Goal: Check status: Check status

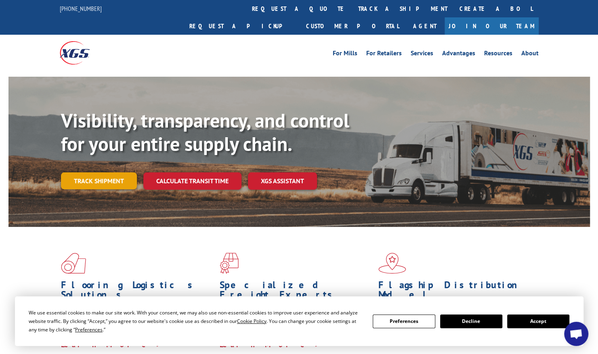
click at [129, 173] on link "Track shipment" at bounding box center [99, 181] width 76 height 17
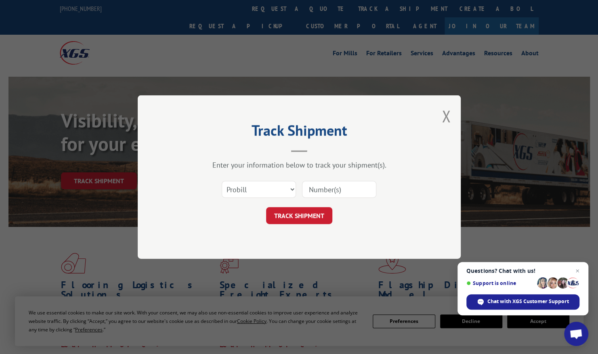
click at [314, 185] on input at bounding box center [339, 189] width 74 height 17
paste input "17589139"
type input "17589139"
click at [302, 221] on button "TRACK SHIPMENT" at bounding box center [299, 215] width 66 height 17
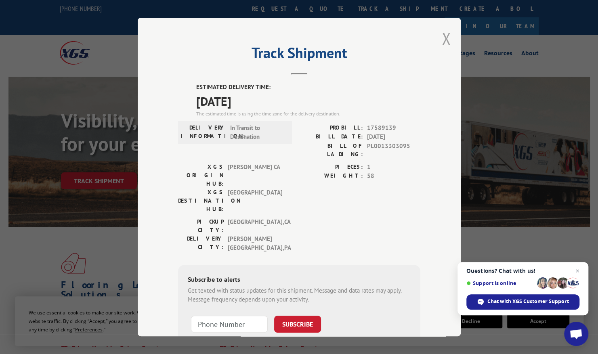
click at [445, 36] on button "Close modal" at bounding box center [446, 38] width 9 height 21
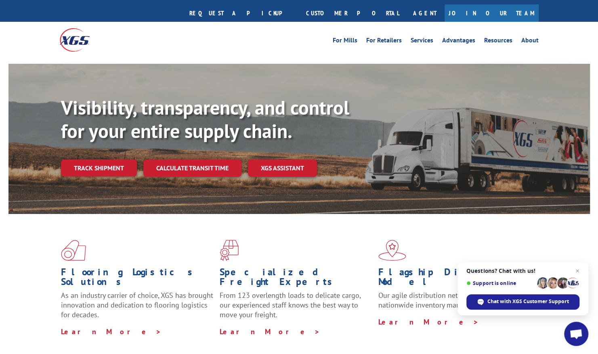
scroll to position [11, 0]
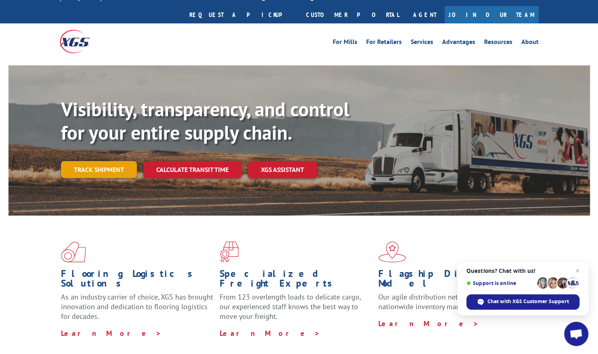
click at [114, 161] on link "Track shipment" at bounding box center [99, 169] width 76 height 17
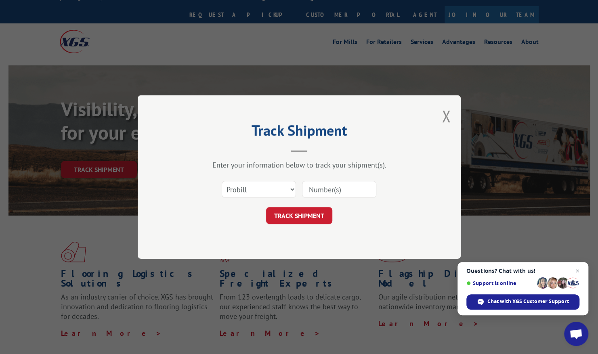
click at [349, 190] on input at bounding box center [339, 189] width 74 height 17
paste input "17589139"
type input "17589139"
click at [293, 214] on button "TRACK SHIPMENT" at bounding box center [299, 215] width 66 height 17
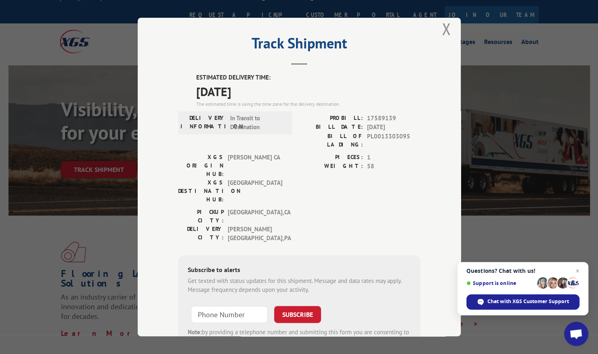
scroll to position [7, 0]
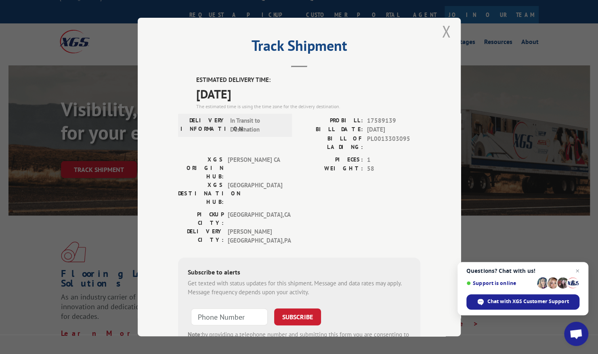
click at [445, 33] on button "Close modal" at bounding box center [446, 31] width 9 height 21
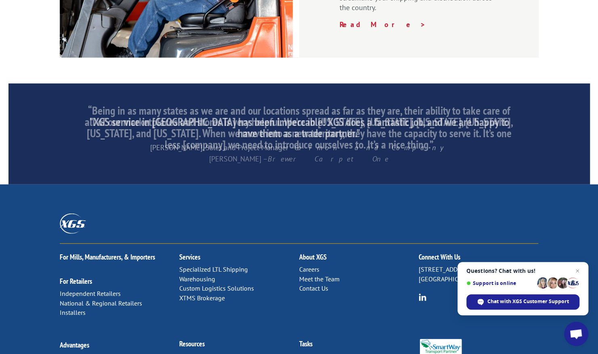
scroll to position [1245, 0]
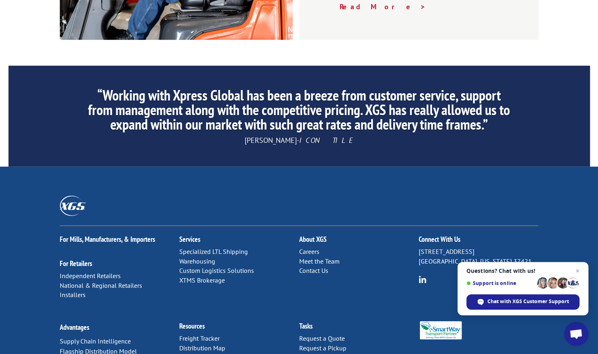
click at [318, 267] on link "Contact Us" at bounding box center [313, 271] width 29 height 8
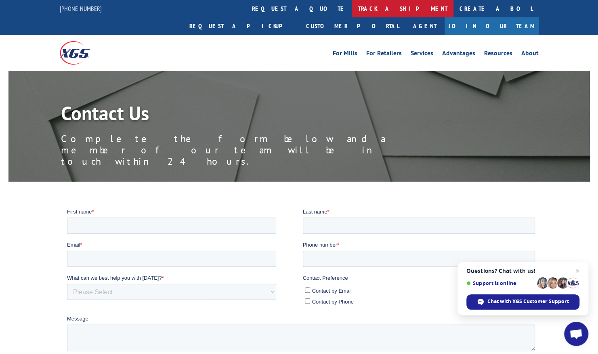
click at [352, 5] on link "track a shipment" at bounding box center [402, 8] width 101 height 17
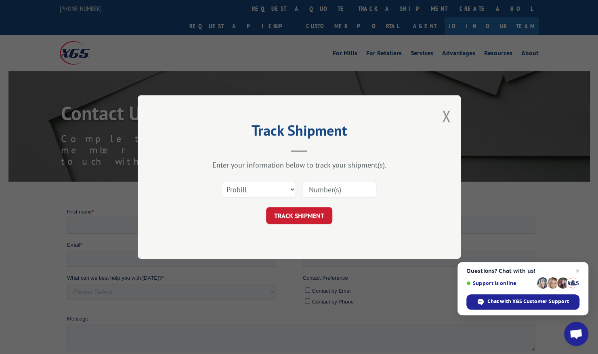
click at [323, 189] on input at bounding box center [339, 189] width 74 height 17
paste input "17589139"
type input "17589139"
click button "TRACK SHIPMENT" at bounding box center [299, 215] width 66 height 17
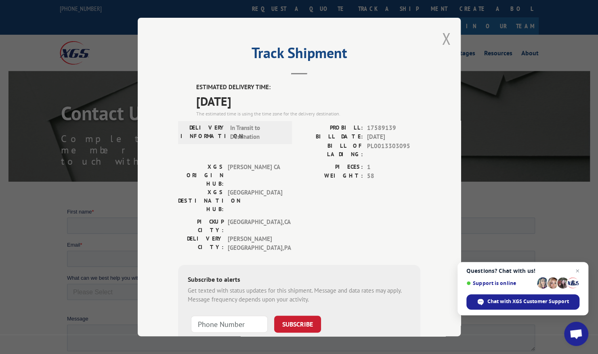
click at [443, 41] on button "Close modal" at bounding box center [446, 38] width 9 height 21
